Goal: Task Accomplishment & Management: Manage account settings

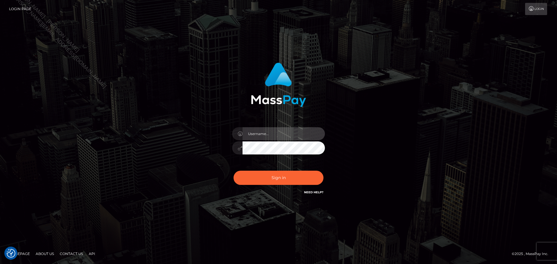
click at [296, 132] on input "text" at bounding box center [283, 133] width 82 height 13
type input "[PERSON_NAME]"
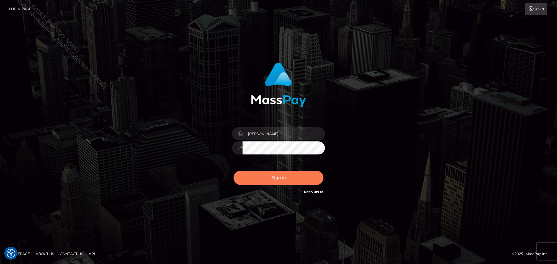
click at [281, 175] on button "Sign in" at bounding box center [278, 178] width 90 height 14
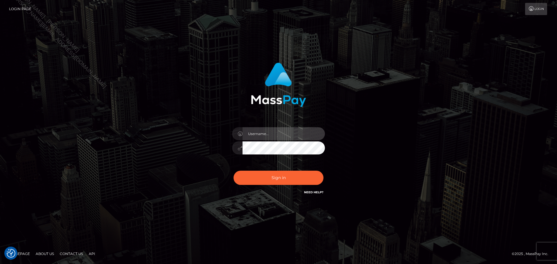
drag, startPoint x: 275, startPoint y: 134, endPoint x: 275, endPoint y: 139, distance: 4.4
click at [275, 134] on input "text" at bounding box center [283, 133] width 82 height 13
type input "[PERSON_NAME]"
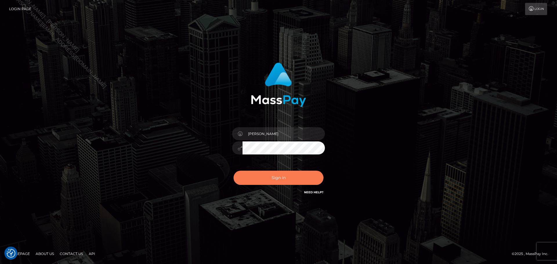
click at [289, 177] on button "Sign in" at bounding box center [278, 178] width 90 height 14
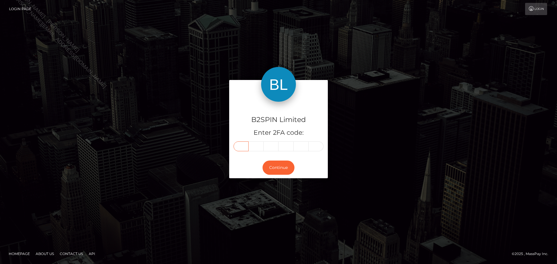
paste input "3"
type input "3"
type input "9"
type input "7"
type input "5"
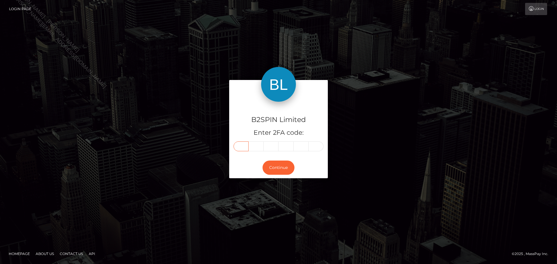
type input "4"
type input "2"
click at [276, 166] on button "Continue" at bounding box center [278, 168] width 32 height 14
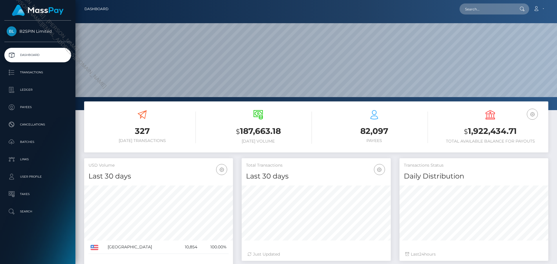
scroll to position [103, 149]
click at [496, 135] on h3 "$ 1,922,434.71" at bounding box center [489, 132] width 107 height 12
copy h3 "1,922,434.71"
